Goal: Task Accomplishment & Management: Use online tool/utility

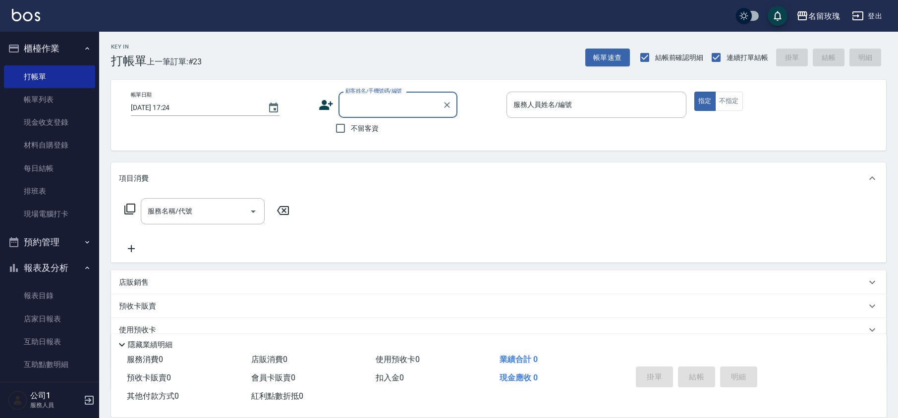
drag, startPoint x: 373, startPoint y: 121, endPoint x: 401, endPoint y: 116, distance: 27.7
click at [373, 122] on label "不留客資" at bounding box center [354, 128] width 49 height 21
click at [351, 122] on input "不留客資" at bounding box center [340, 128] width 21 height 21
checkbox input "true"
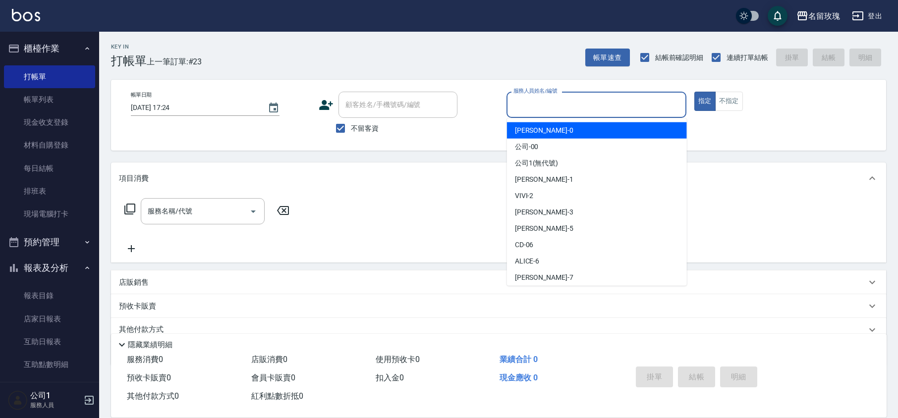
click at [552, 103] on input "服務人員姓名/編號" at bounding box center [596, 104] width 171 height 17
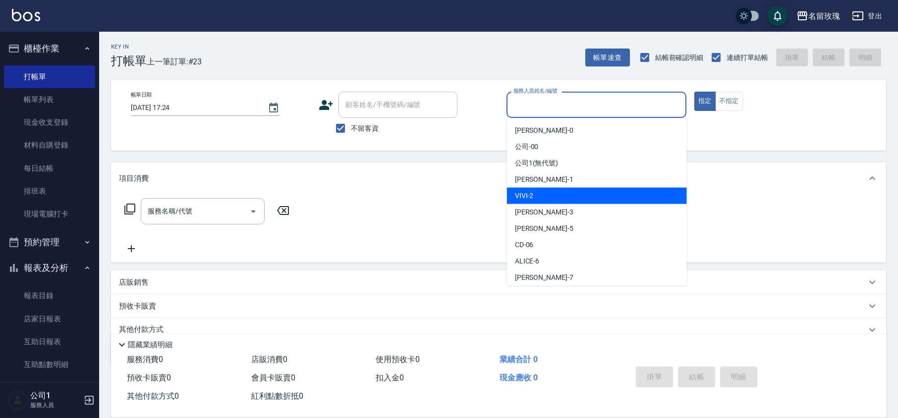
click at [530, 195] on span "VIVI -2" at bounding box center [524, 196] width 19 height 10
type input "VIVI-2"
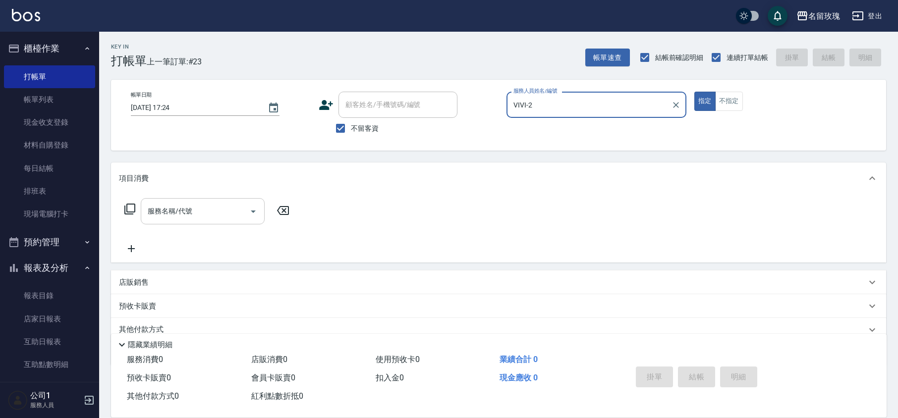
click at [161, 220] on input "服務名稱/代號" at bounding box center [195, 211] width 100 height 17
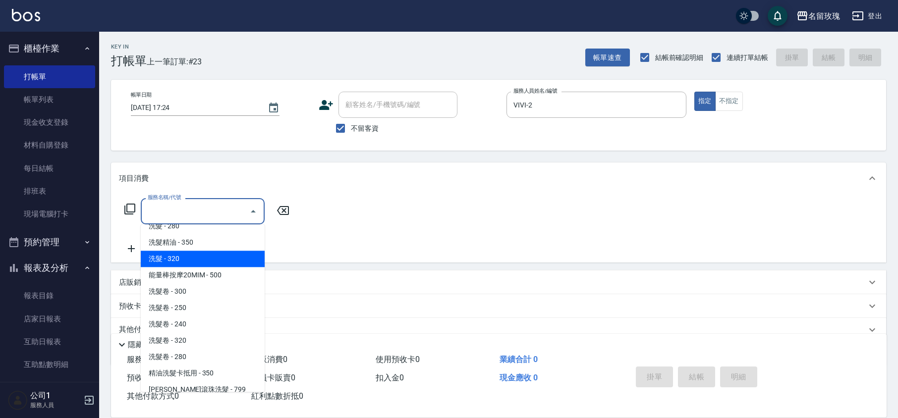
scroll to position [66, 0]
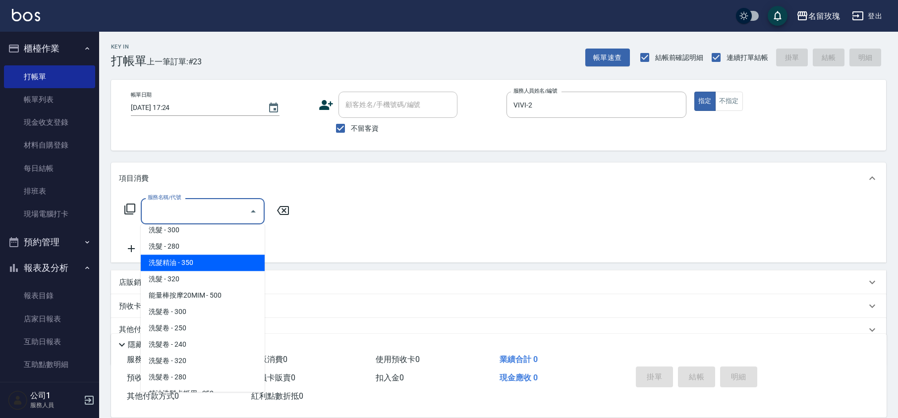
click at [189, 255] on span "洗髮精油 - 350" at bounding box center [203, 263] width 124 height 16
type input "洗髮精油(206)"
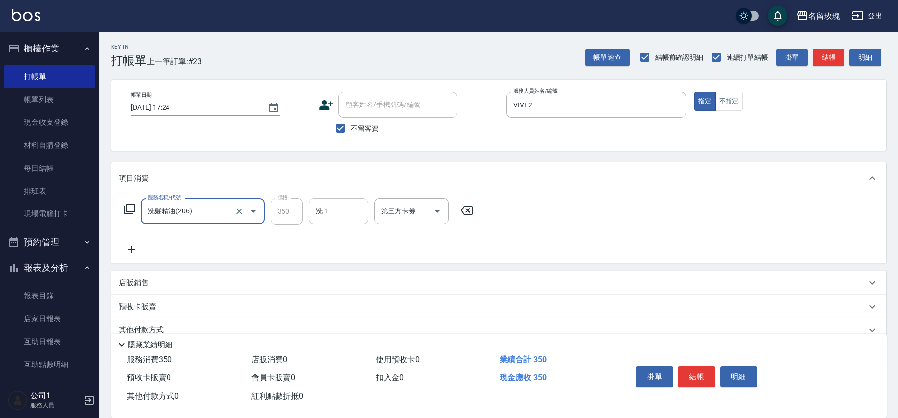
click at [322, 213] on input "洗-1" at bounding box center [338, 211] width 51 height 17
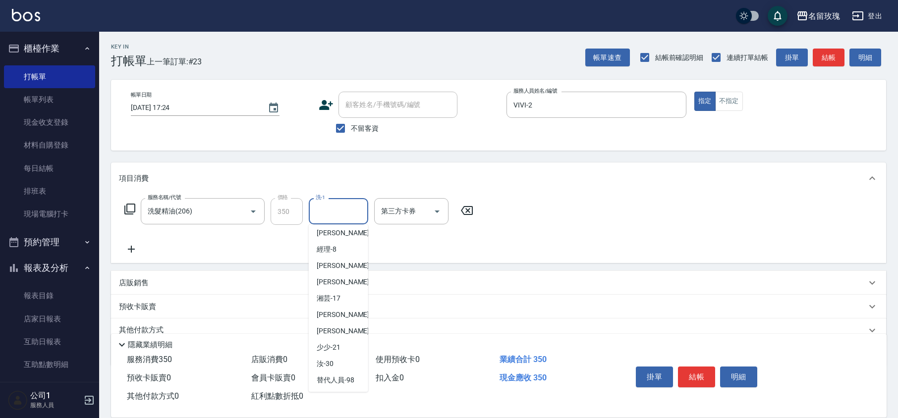
scroll to position [195, 0]
drag, startPoint x: 333, startPoint y: 272, endPoint x: 357, endPoint y: 277, distance: 24.7
click at [334, 272] on div "湘芸 -17" at bounding box center [338, 265] width 59 height 16
type input "湘芸-17"
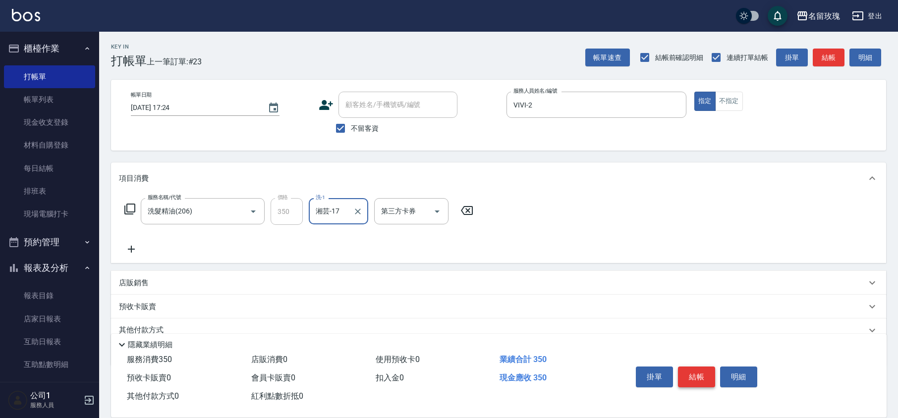
click at [706, 379] on button "結帳" at bounding box center [696, 377] width 37 height 21
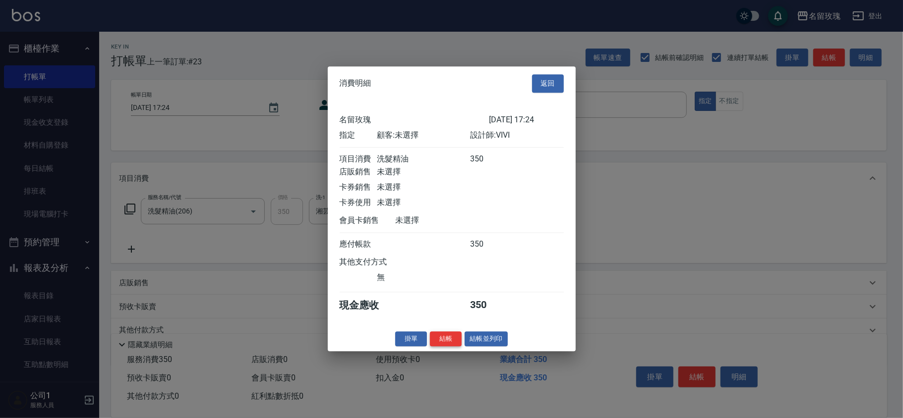
click at [435, 340] on button "結帳" at bounding box center [446, 339] width 32 height 15
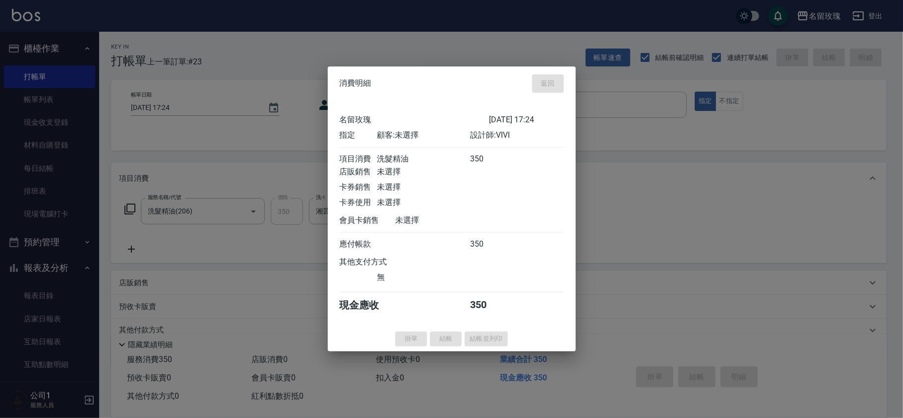
type input "[DATE] 18:02"
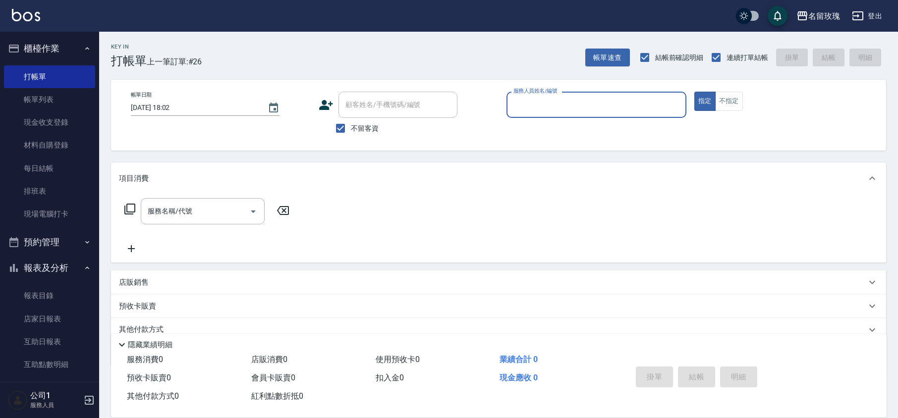
click at [360, 127] on span "不留客資" at bounding box center [365, 128] width 28 height 10
click at [351, 127] on input "不留客資" at bounding box center [340, 128] width 21 height 21
checkbox input "false"
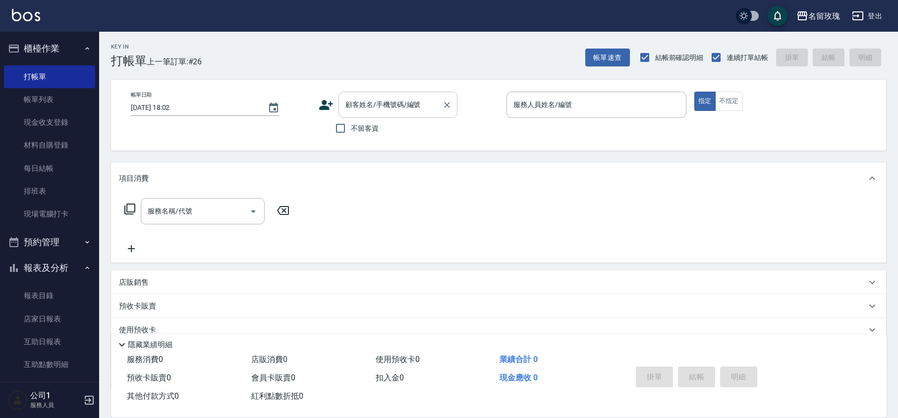
click at [366, 112] on input "顧客姓名/手機號碼/編號" at bounding box center [390, 104] width 95 height 17
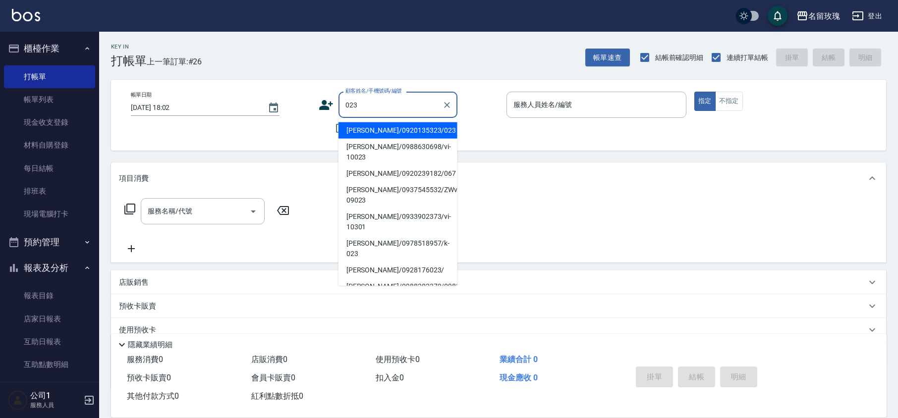
click at [384, 121] on ul "[PERSON_NAME]/0920135323/023 [PERSON_NAME]/0988630698/vi-10023 [PERSON_NAME]/09…" at bounding box center [398, 202] width 119 height 168
click at [412, 131] on li "[PERSON_NAME]/0920135323/023" at bounding box center [398, 130] width 119 height 16
type input "[PERSON_NAME]/0920135323/023"
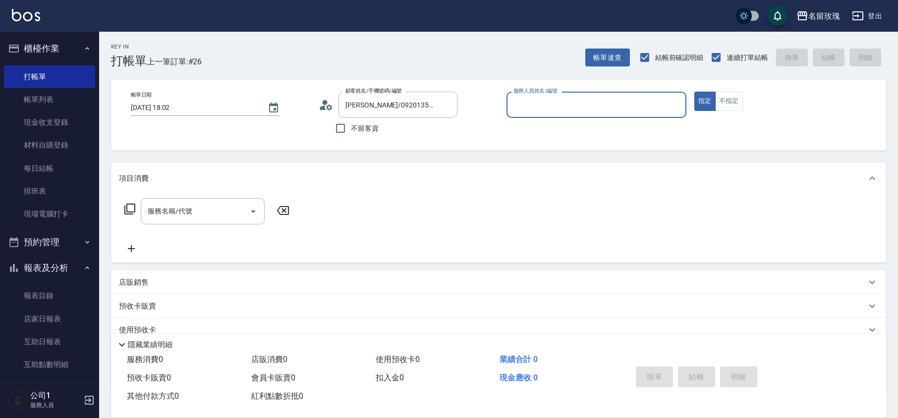
type input "[PERSON_NAME]-5"
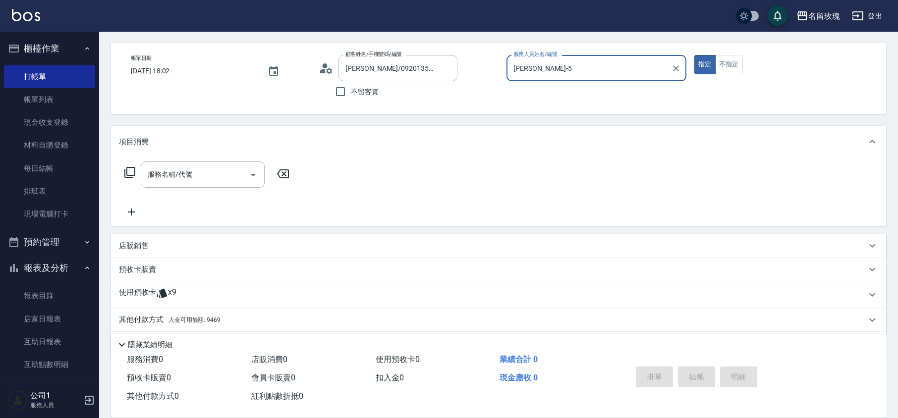
scroll to position [67, 0]
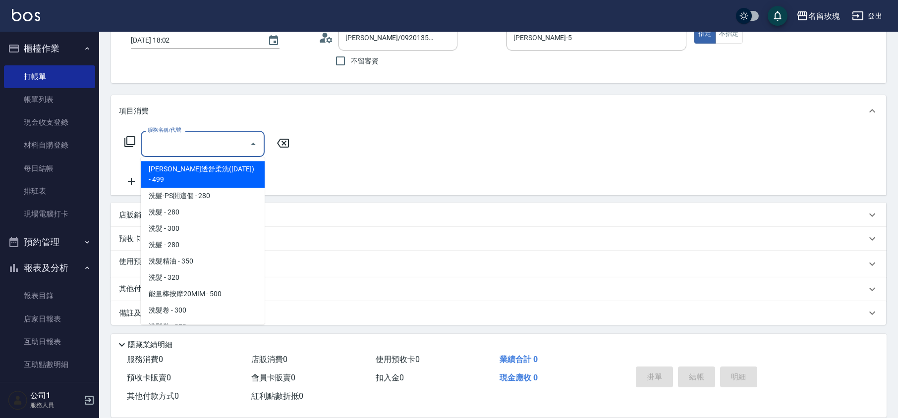
click at [195, 143] on input "服務名稱/代號" at bounding box center [195, 143] width 100 height 17
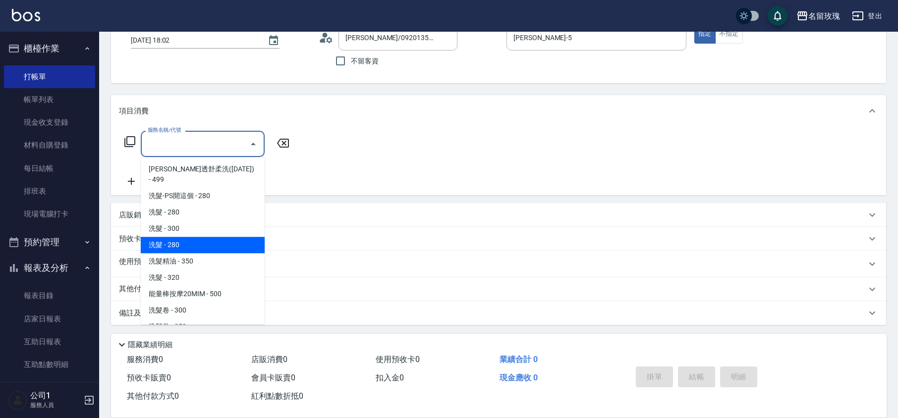
click at [213, 253] on span "洗髮精油 - 350" at bounding box center [203, 261] width 124 height 16
type input "洗髮精油(206)"
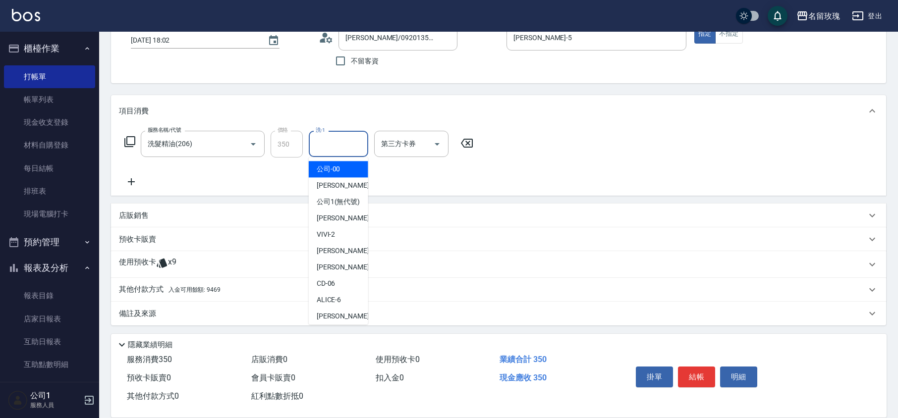
click at [327, 151] on input "洗-1" at bounding box center [338, 143] width 51 height 17
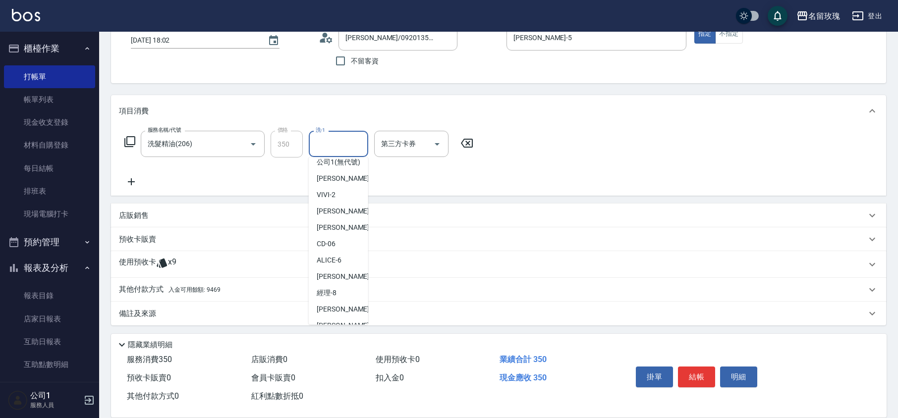
scroll to position [195, 0]
click at [359, 262] on div "汝 -30" at bounding box center [338, 263] width 59 height 16
type input "汝-30"
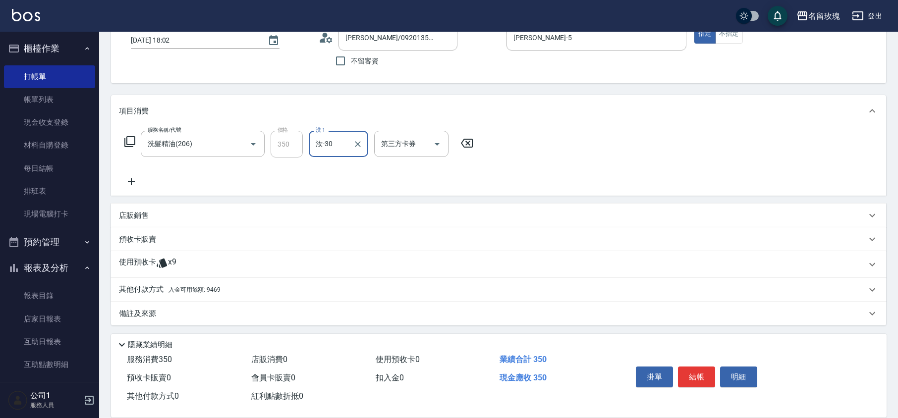
click at [139, 294] on p "其他付款方式 入金可用餘額: 9469" at bounding box center [170, 290] width 102 height 11
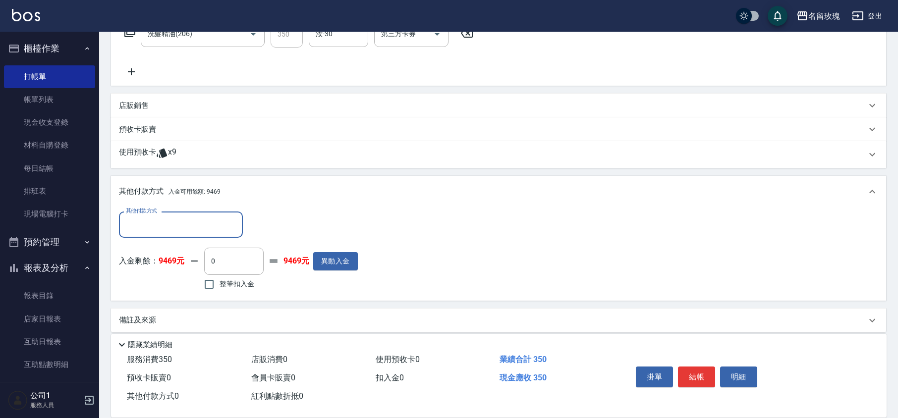
scroll to position [179, 0]
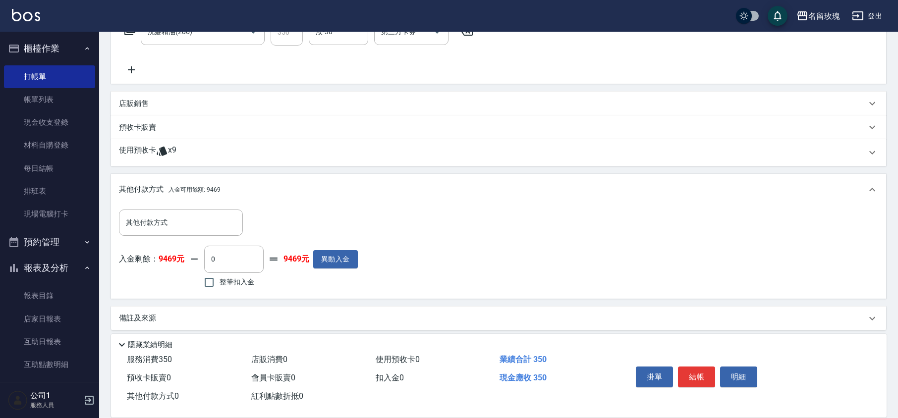
click at [244, 283] on span "整筆扣入金" at bounding box center [237, 282] width 35 height 10
click at [220, 283] on input "整筆扣入金" at bounding box center [209, 282] width 21 height 21
checkbox input "true"
type input "350"
click at [288, 282] on div "入金剩餘： 9469元 350 ​ 整筆扣入金 9119元 異動入金" at bounding box center [238, 268] width 239 height 45
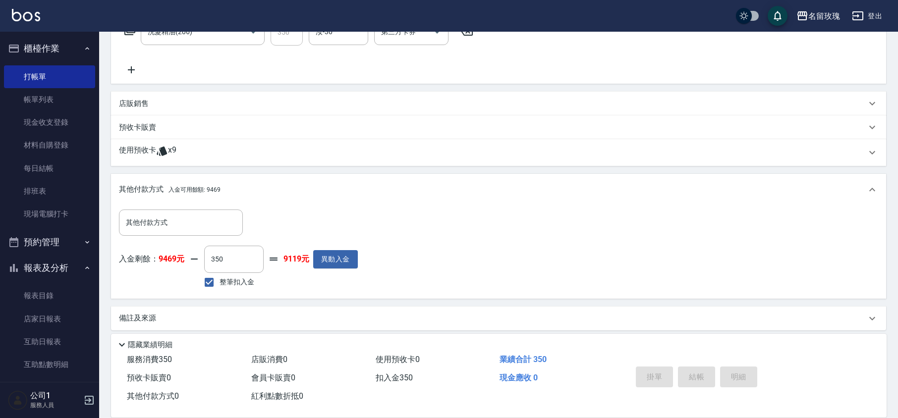
type input "[DATE] 18:07"
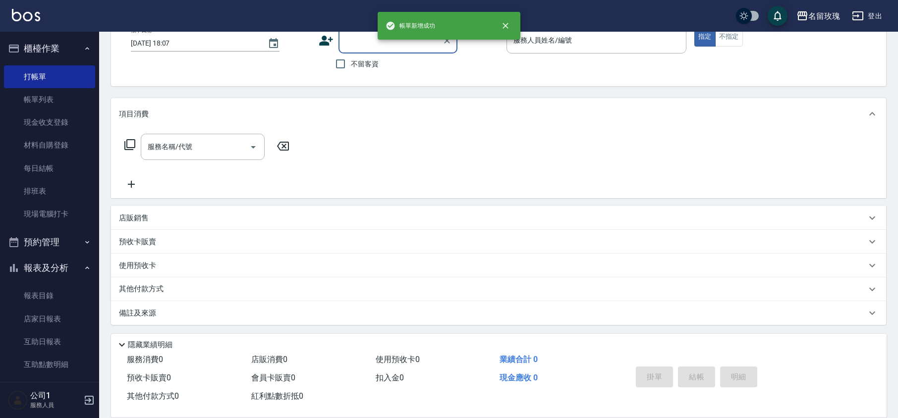
scroll to position [0, 0]
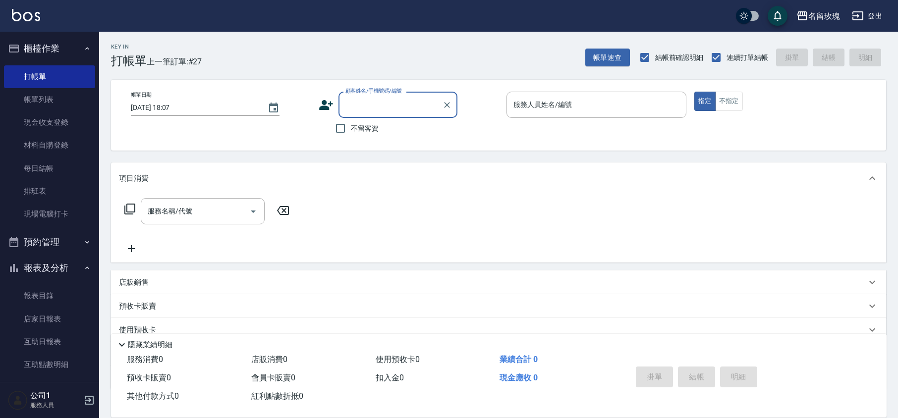
click at [373, 106] on input "顧客姓名/手機號碼/編號" at bounding box center [390, 104] width 95 height 17
type input "盪"
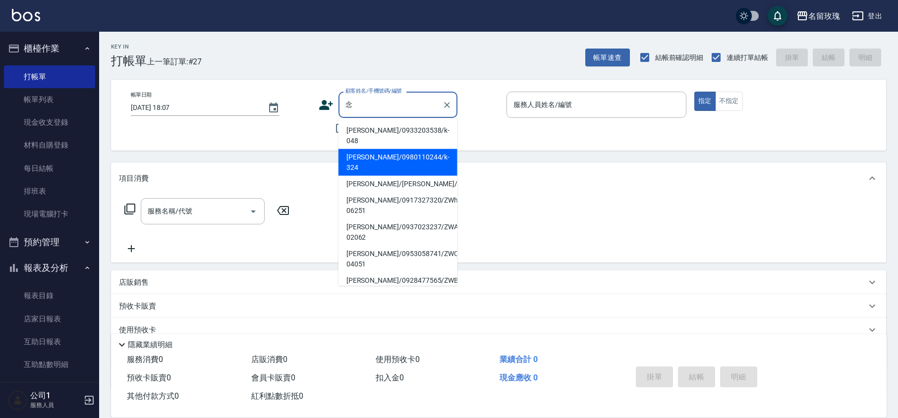
click at [402, 149] on li "[PERSON_NAME]/0980110244/k-324" at bounding box center [398, 162] width 119 height 27
type input "[PERSON_NAME]/0980110244/k-324"
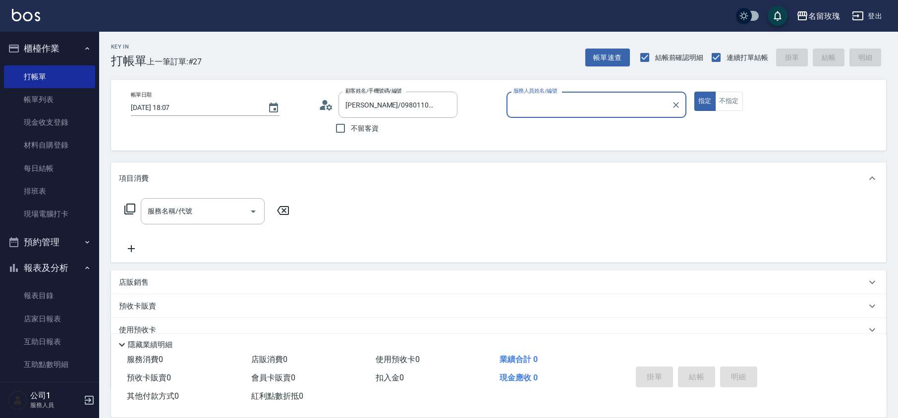
type input "[PERSON_NAME]-5"
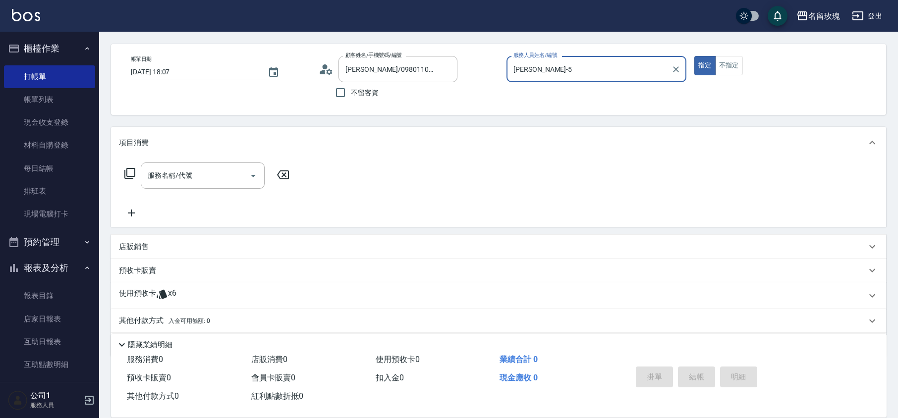
scroll to position [67, 0]
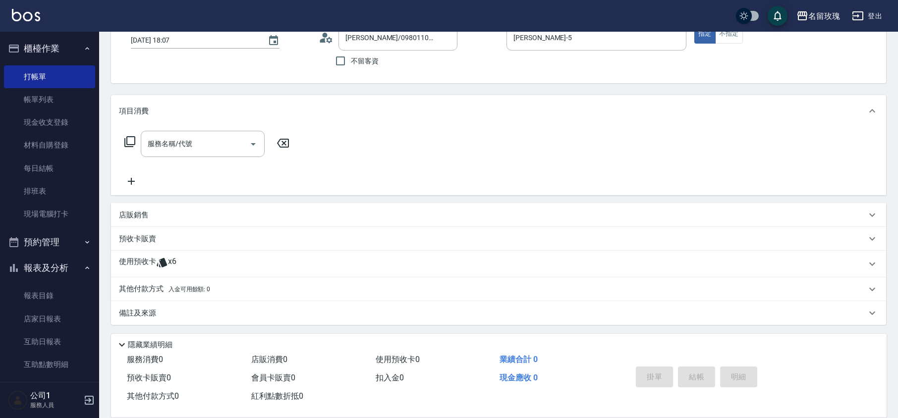
click at [190, 266] on div "使用預收卡 x6" at bounding box center [493, 264] width 748 height 15
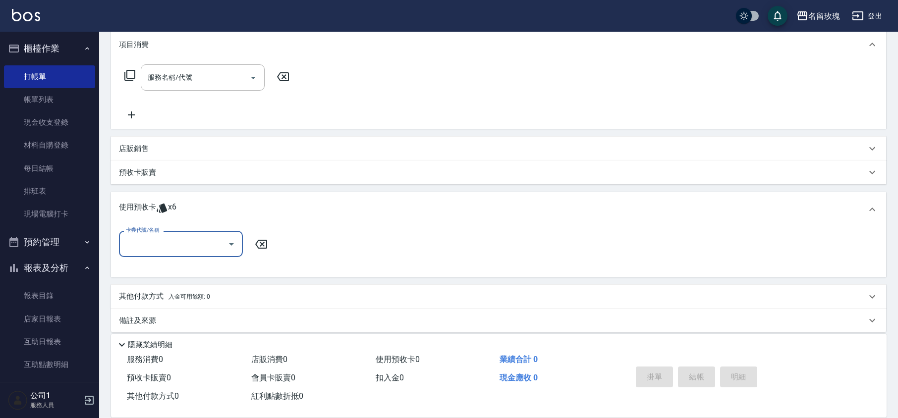
scroll to position [138, 0]
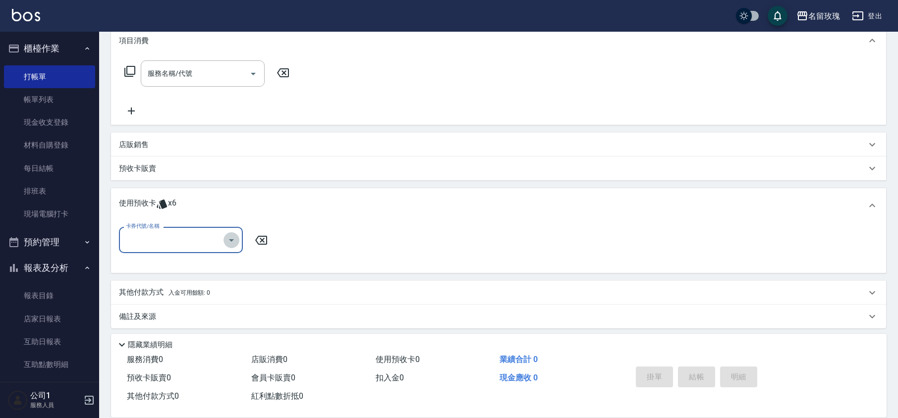
click at [228, 244] on icon "Open" at bounding box center [232, 240] width 12 height 12
click at [205, 263] on div "113 剪髮卡四送一(1000) 剩餘6張 113280-281" at bounding box center [181, 270] width 124 height 27
type input "113 剪髮卡四送一[PHONE_NUMBER]"
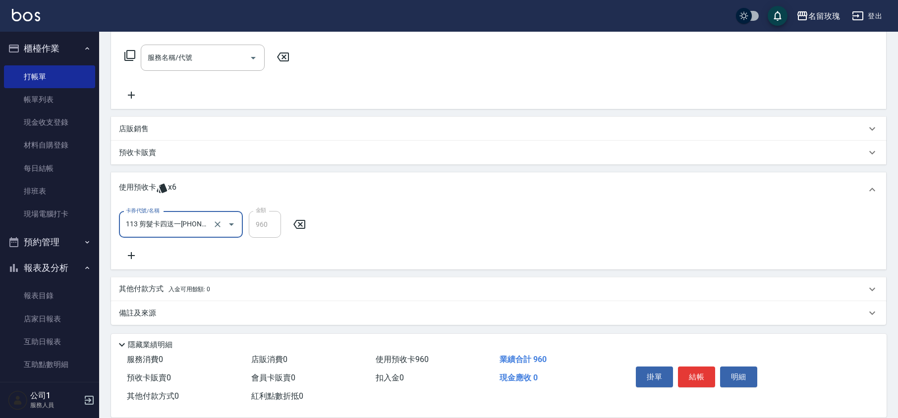
click at [157, 305] on div "備註及來源" at bounding box center [498, 313] width 775 height 24
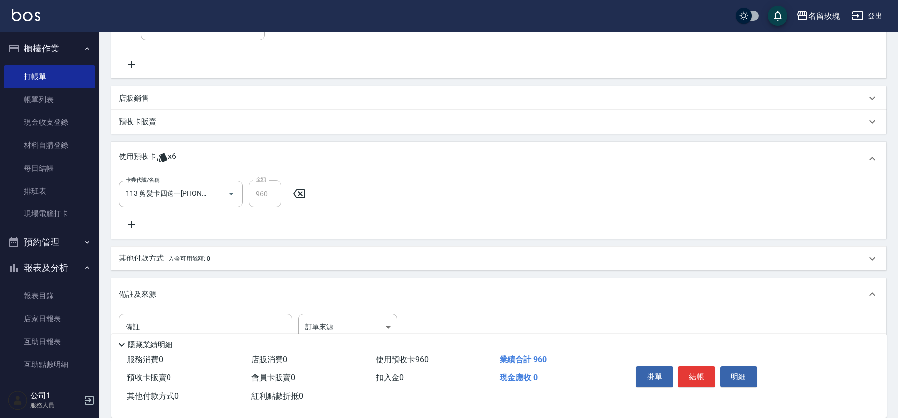
scroll to position [215, 0]
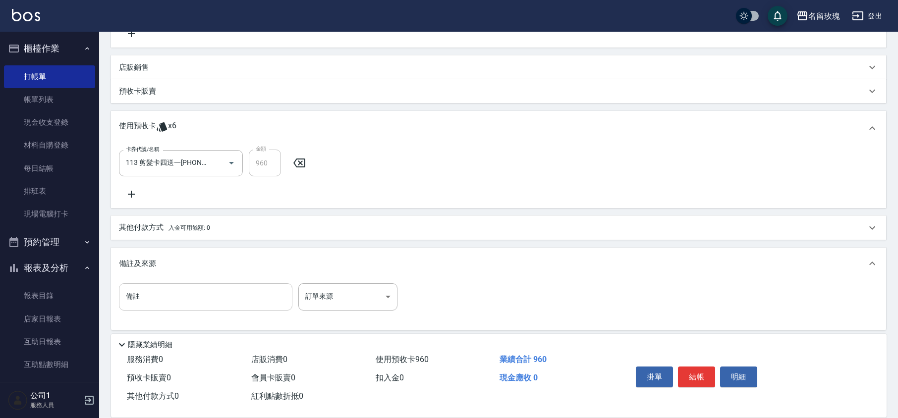
click at [161, 306] on input "備註" at bounding box center [206, 297] width 174 height 27
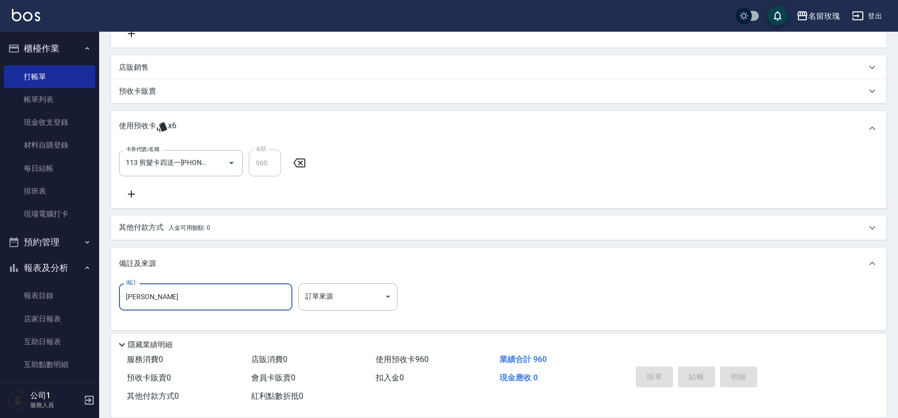
type input "[PERSON_NAME]"
type input "[DATE] 18:14"
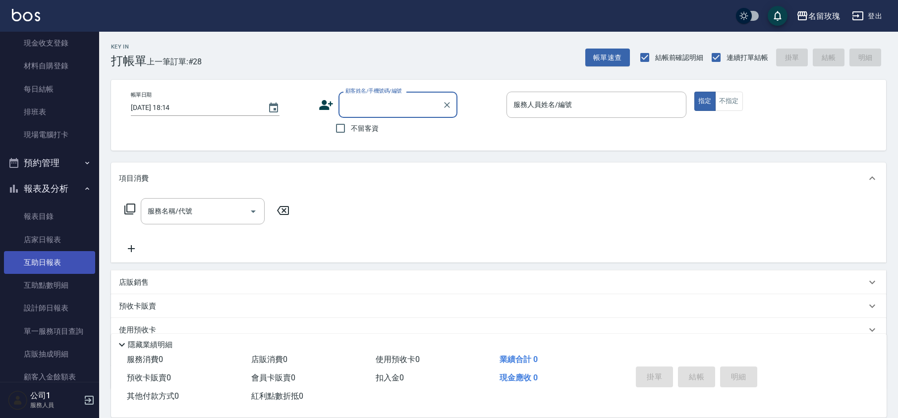
scroll to position [153, 0]
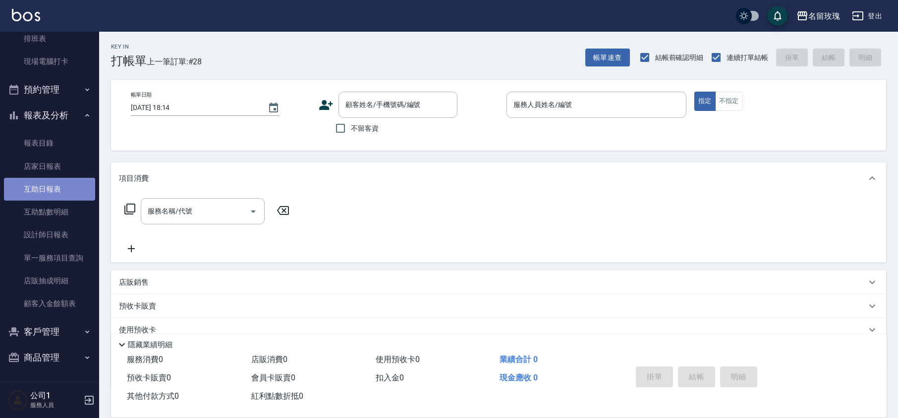
click at [55, 186] on link "互助日報表" at bounding box center [49, 189] width 91 height 23
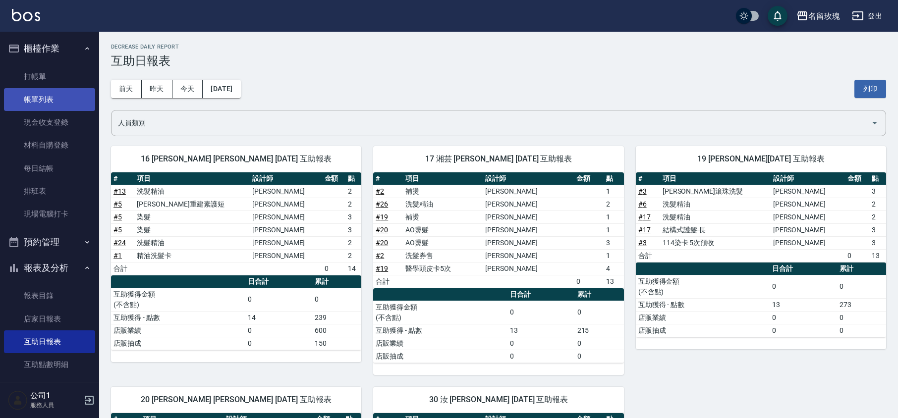
click at [44, 96] on link "帳單列表" at bounding box center [49, 99] width 91 height 23
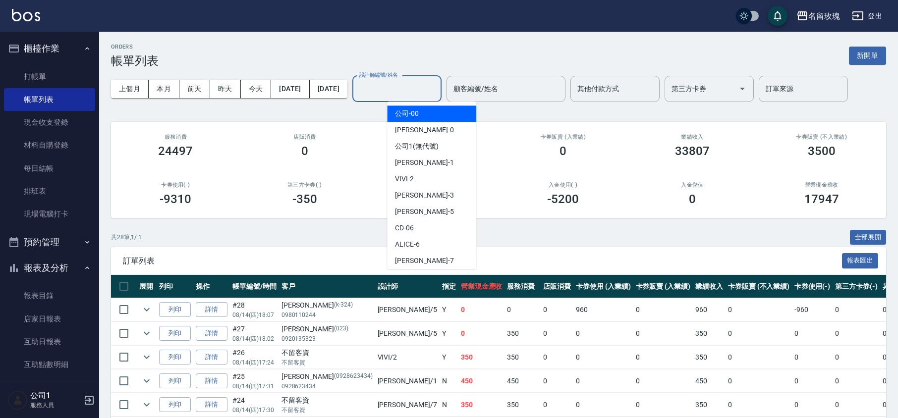
click at [437, 87] on input "設計師編號/姓名" at bounding box center [397, 88] width 80 height 17
click at [433, 175] on div "VIVI -2" at bounding box center [431, 179] width 89 height 16
type input "VIVI-2"
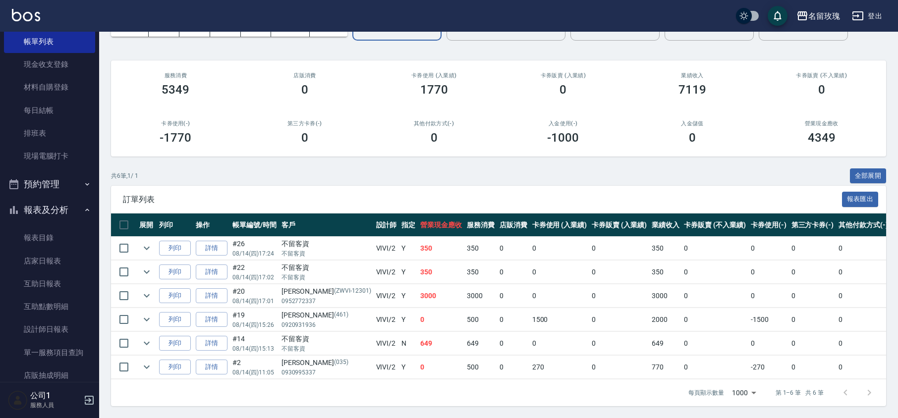
scroll to position [153, 0]
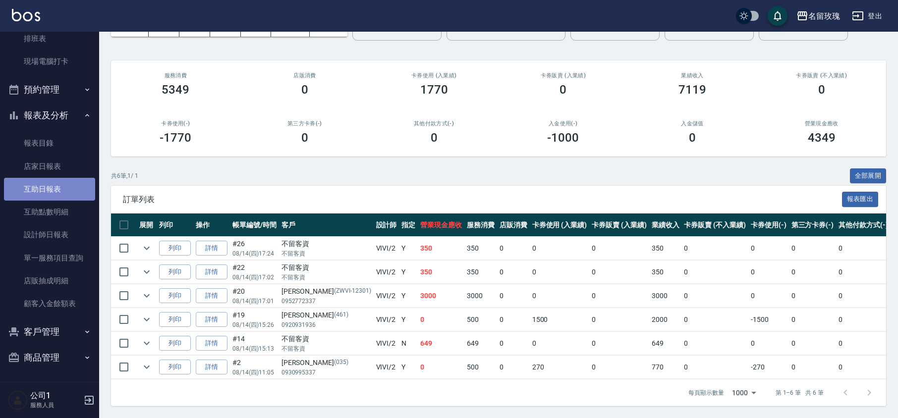
click at [54, 185] on link "互助日報表" at bounding box center [49, 189] width 91 height 23
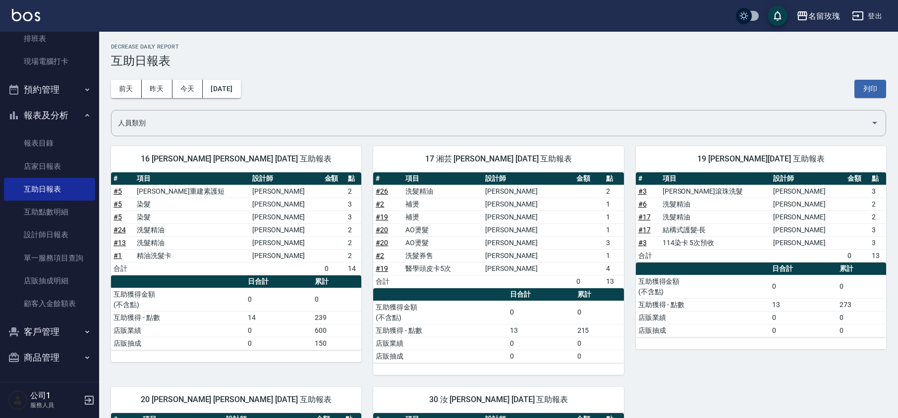
click at [368, 64] on h3 "互助日報表" at bounding box center [498, 61] width 775 height 14
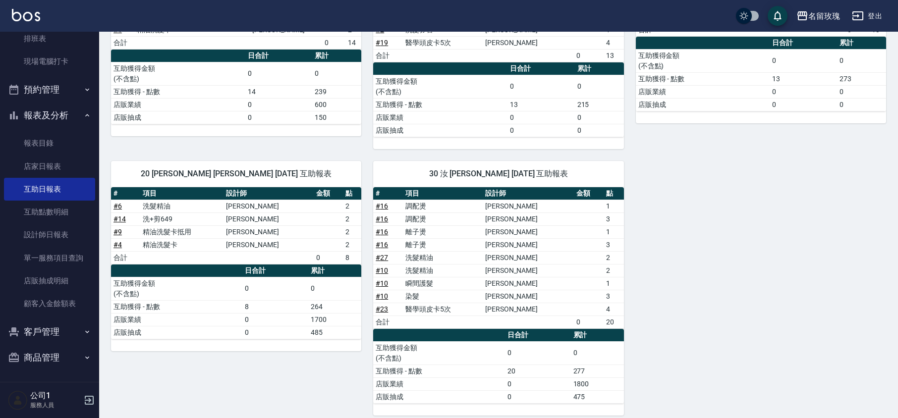
scroll to position [240, 0]
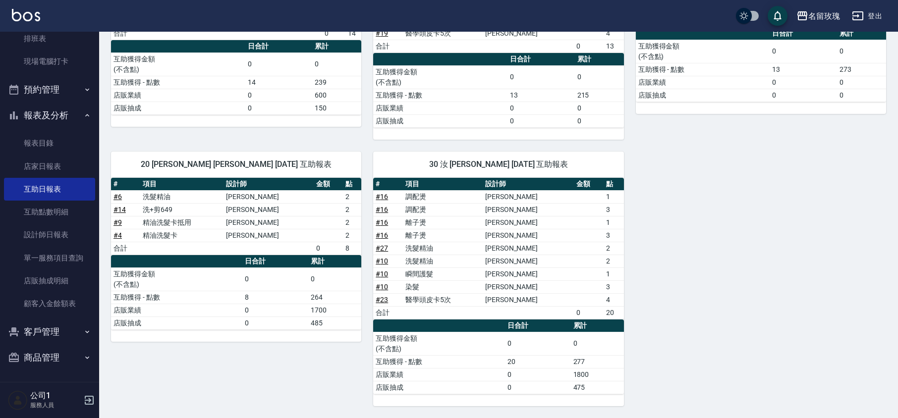
click at [0, 110] on nav "櫃檯作業 打帳單 帳單列表 現金收支登錄 材料自購登錄 每日結帳 排班表 現場電腦打卡 預約管理 預約管理 單日預約紀錄 單週預約紀錄 報表及分析 報表目錄 …" at bounding box center [49, 207] width 99 height 350
click at [23, 110] on button "報表及分析" at bounding box center [49, 116] width 91 height 26
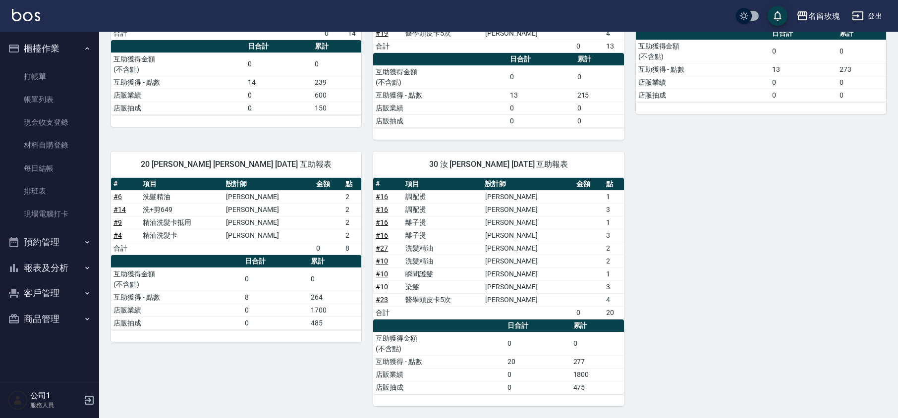
scroll to position [0, 0]
click at [74, 47] on button "櫃檯作業" at bounding box center [49, 49] width 91 height 26
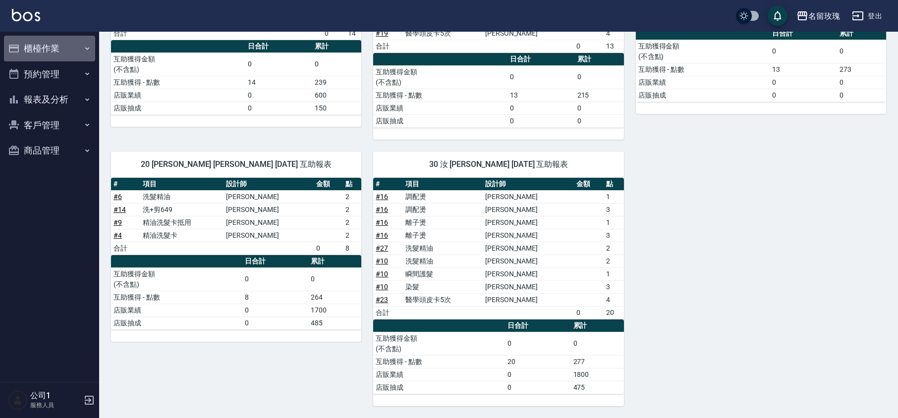
click at [72, 41] on button "櫃檯作業" at bounding box center [49, 49] width 91 height 26
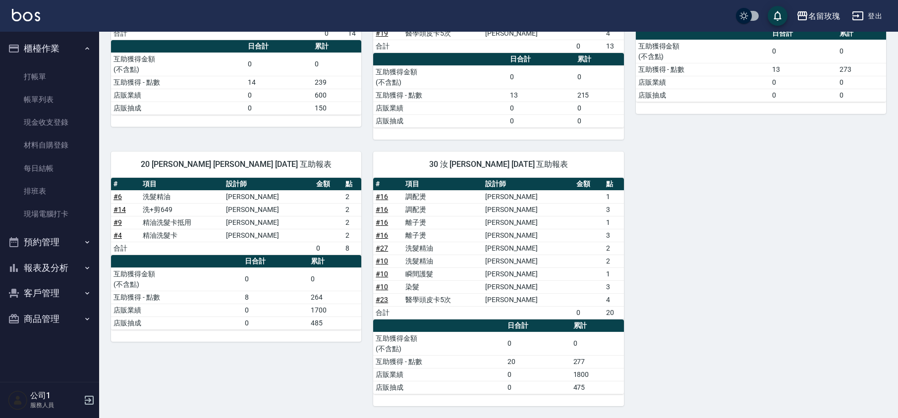
click at [59, 61] on ul "打帳單 帳單列表 現金收支登錄 材料自購登錄 每日結帳 排班表 現場電腦打卡" at bounding box center [49, 145] width 91 height 169
click at [62, 66] on link "打帳單" at bounding box center [49, 76] width 91 height 23
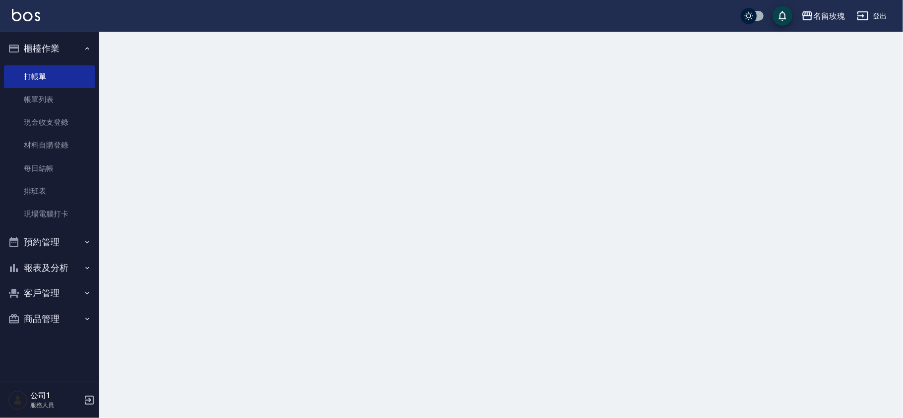
click at [64, 54] on button "櫃檯作業" at bounding box center [49, 49] width 91 height 26
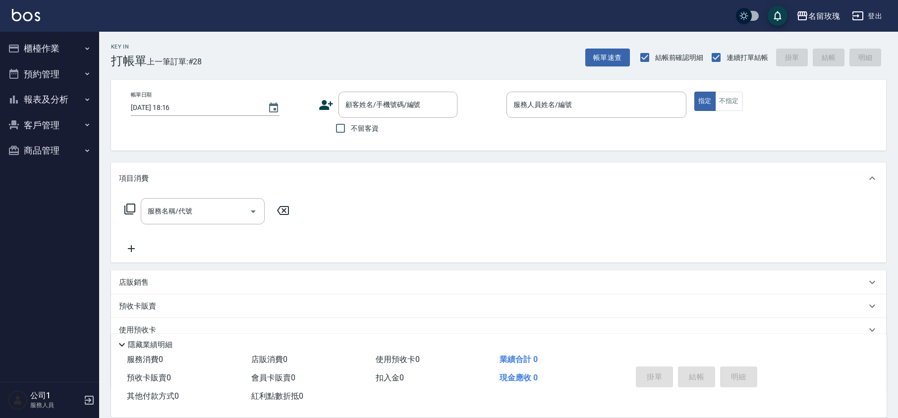
click at [208, 44] on div "Key In 打帳單 上一筆訂單:#28 帳單速查 結帳前確認明細 連續打單結帳 掛單 結帳 明細" at bounding box center [492, 50] width 787 height 36
